Goal: Task Accomplishment & Management: Manage account settings

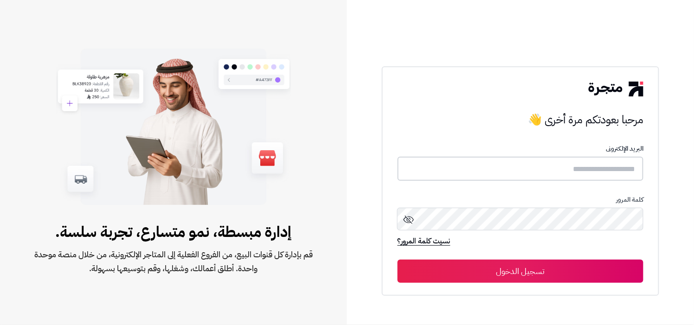
type input "**********"
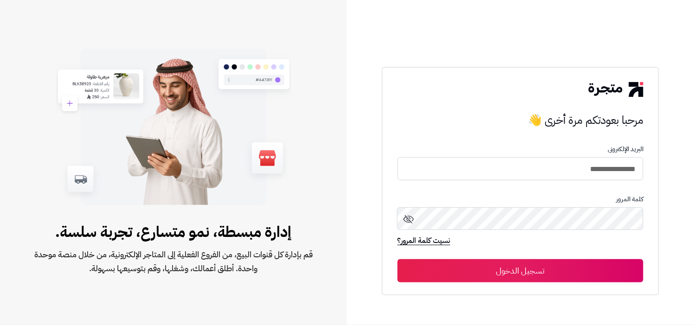
click at [548, 272] on button "تسجيل الدخول" at bounding box center [521, 270] width 246 height 23
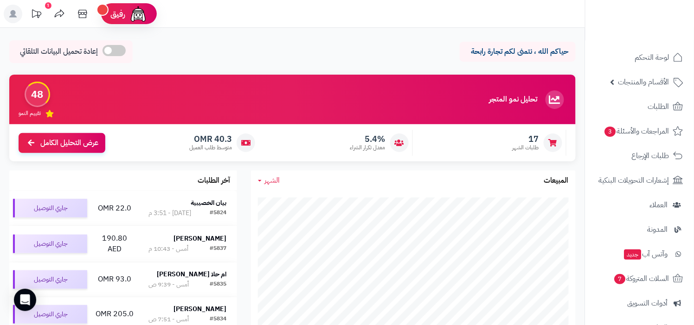
click at [282, 175] on div "الشهر اليوم الأسبوع الشهر السنة المبيعات" at bounding box center [413, 181] width 325 height 20
click at [269, 185] on span "الشهر" at bounding box center [271, 180] width 15 height 11
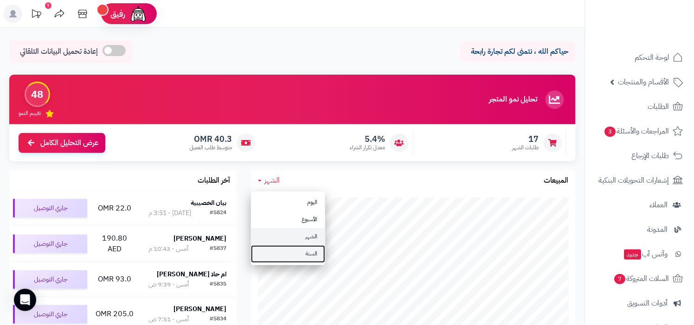
click at [285, 252] on link "السنة" at bounding box center [288, 253] width 74 height 17
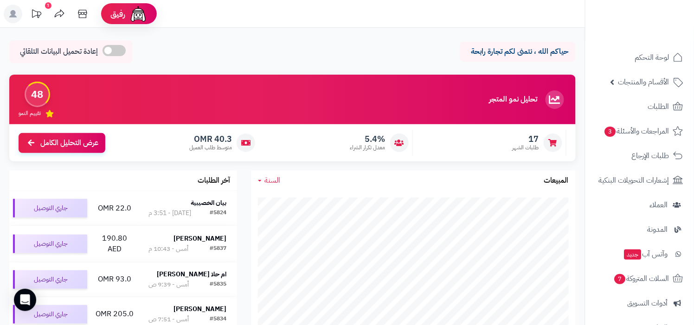
click at [495, 52] on p "حياكم الله ، نتمنى لكم تجارة رابحة" at bounding box center [518, 51] width 102 height 11
click at [322, 87] on div "تحليل نمو المتجر مرحلة النمو 48 تقييم النمو" at bounding box center [292, 100] width 566 height 50
click at [485, 85] on div "تحليل نمو المتجر مرحلة النمو 48 تقييم النمو" at bounding box center [292, 100] width 566 height 50
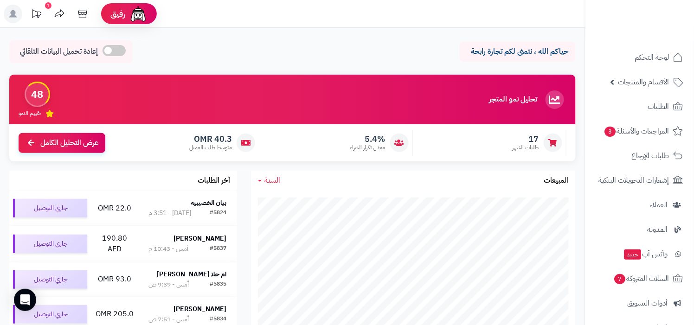
click at [485, 85] on div "تحليل نمو المتجر مرحلة النمو 48 تقييم النمو" at bounding box center [292, 100] width 566 height 50
click at [508, 50] on p "حياكم الله ، نتمنى لكم تجارة رابحة" at bounding box center [518, 51] width 102 height 11
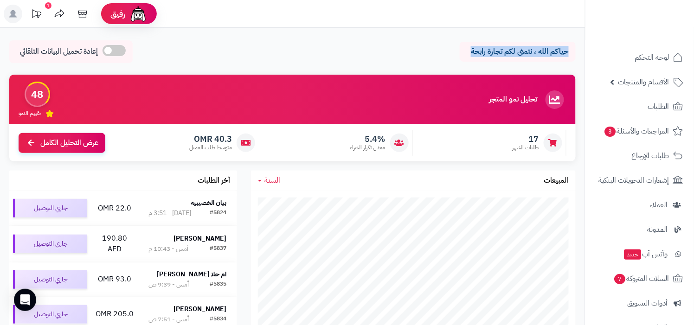
click at [418, 66] on div "حياكم الله ، نتمنى لكم تجارة رابحة إعادة تحميل البيانات التلقائي" at bounding box center [292, 53] width 566 height 27
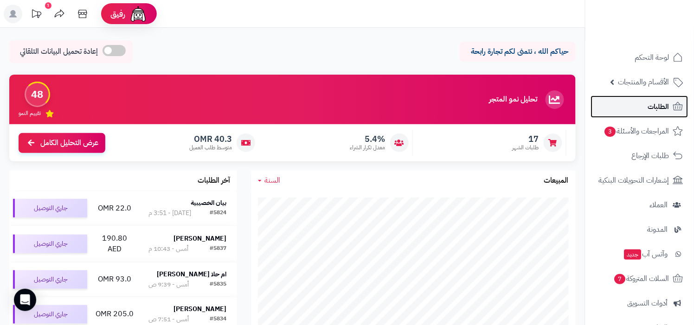
click at [633, 103] on link "الطلبات" at bounding box center [639, 107] width 97 height 22
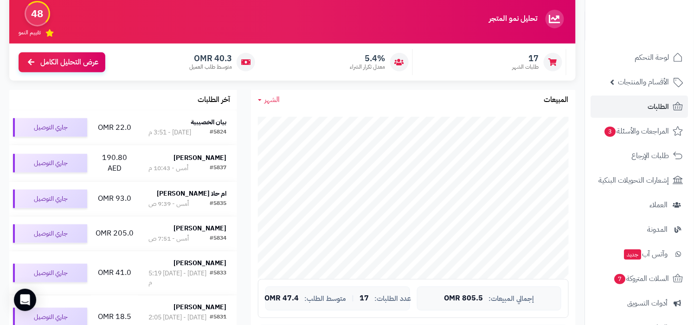
scroll to position [86, 0]
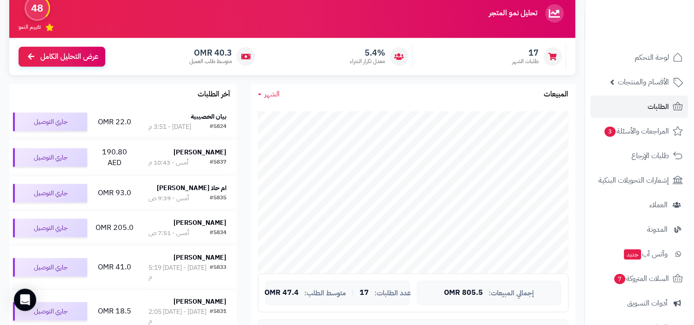
click at [278, 98] on span "الشهر" at bounding box center [271, 94] width 15 height 11
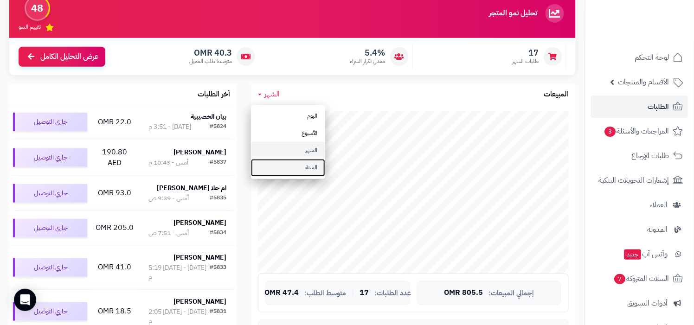
click at [285, 173] on link "السنة" at bounding box center [288, 167] width 74 height 17
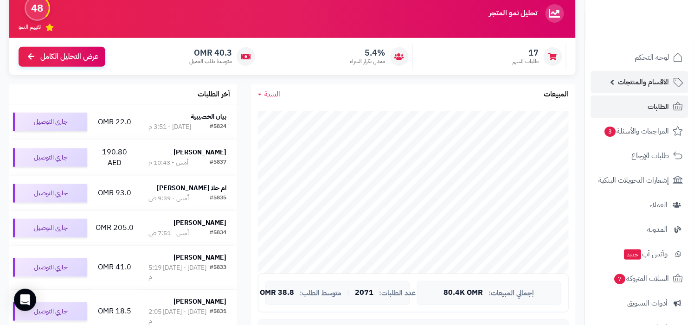
click at [638, 83] on span "الأقسام والمنتجات" at bounding box center [643, 82] width 51 height 13
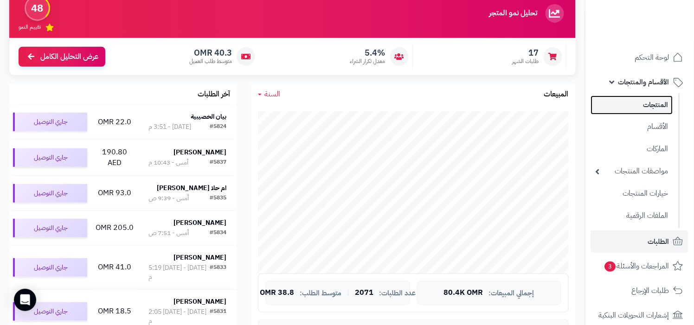
click at [632, 113] on link "المنتجات" at bounding box center [632, 105] width 82 height 19
